Goal: Information Seeking & Learning: Learn about a topic

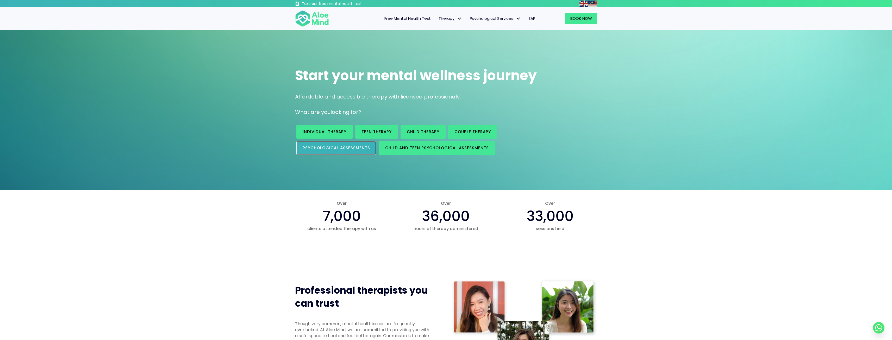
click at [320, 148] on span "Psychological assessments" at bounding box center [336, 147] width 67 height 5
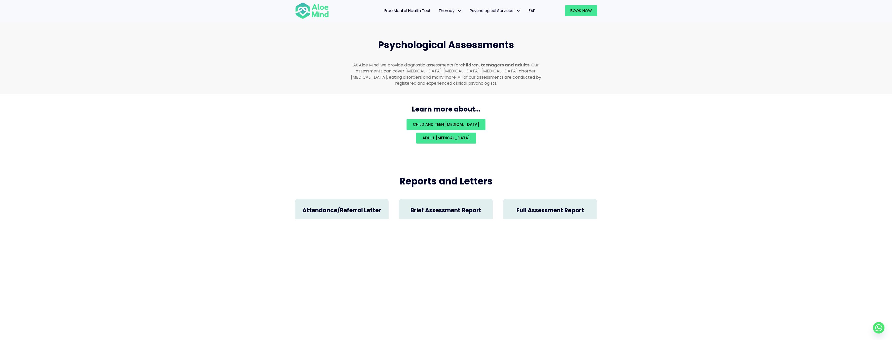
scroll to position [1106, 0]
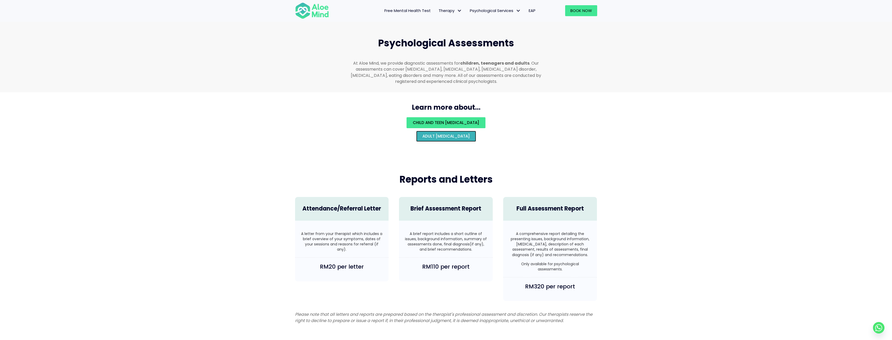
click at [438, 133] on span "Adult psychological assessment" at bounding box center [446, 135] width 47 height 5
